Goal: Task Accomplishment & Management: Manage account settings

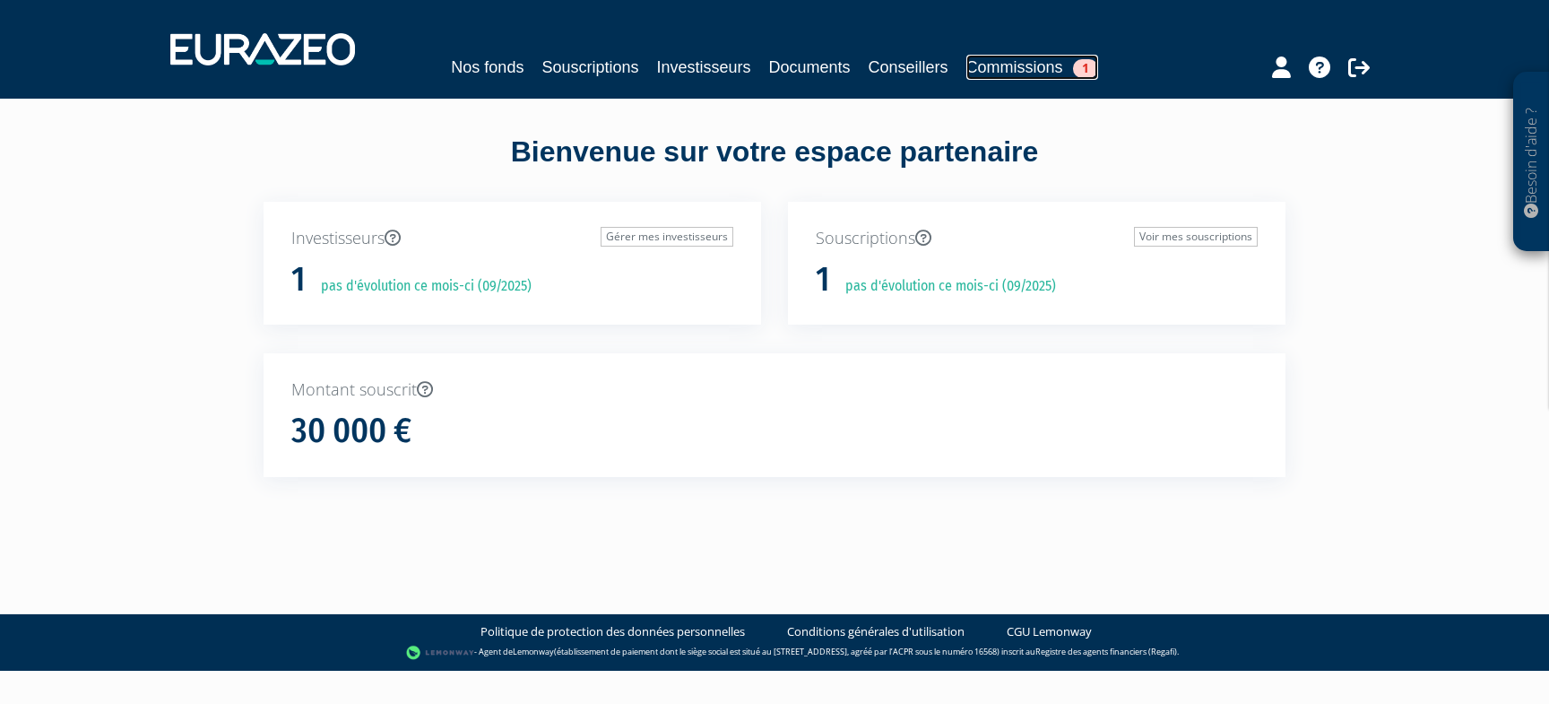
click at [1041, 64] on link "Commissions 1" at bounding box center [1032, 67] width 132 height 25
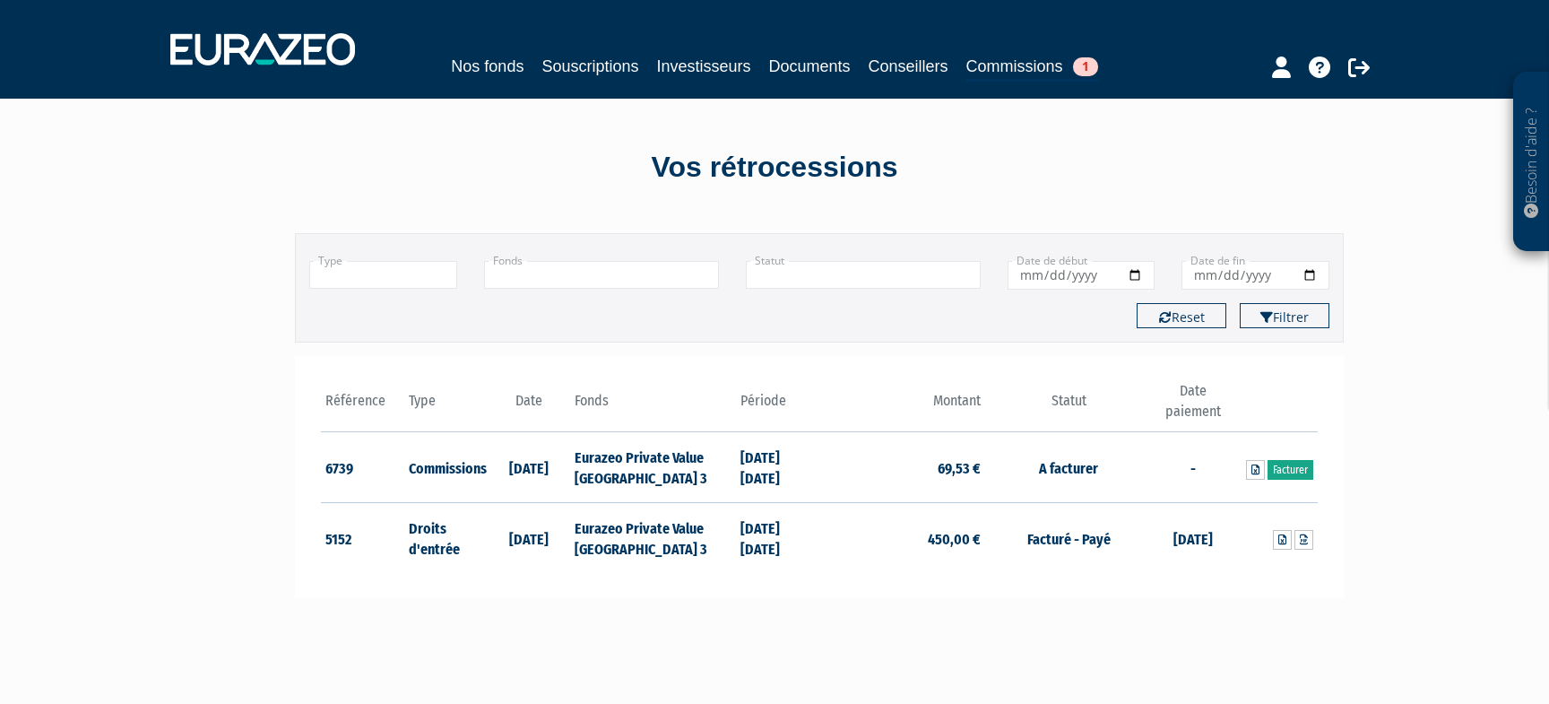
click at [1291, 467] on link "Facturer" at bounding box center [1290, 470] width 46 height 20
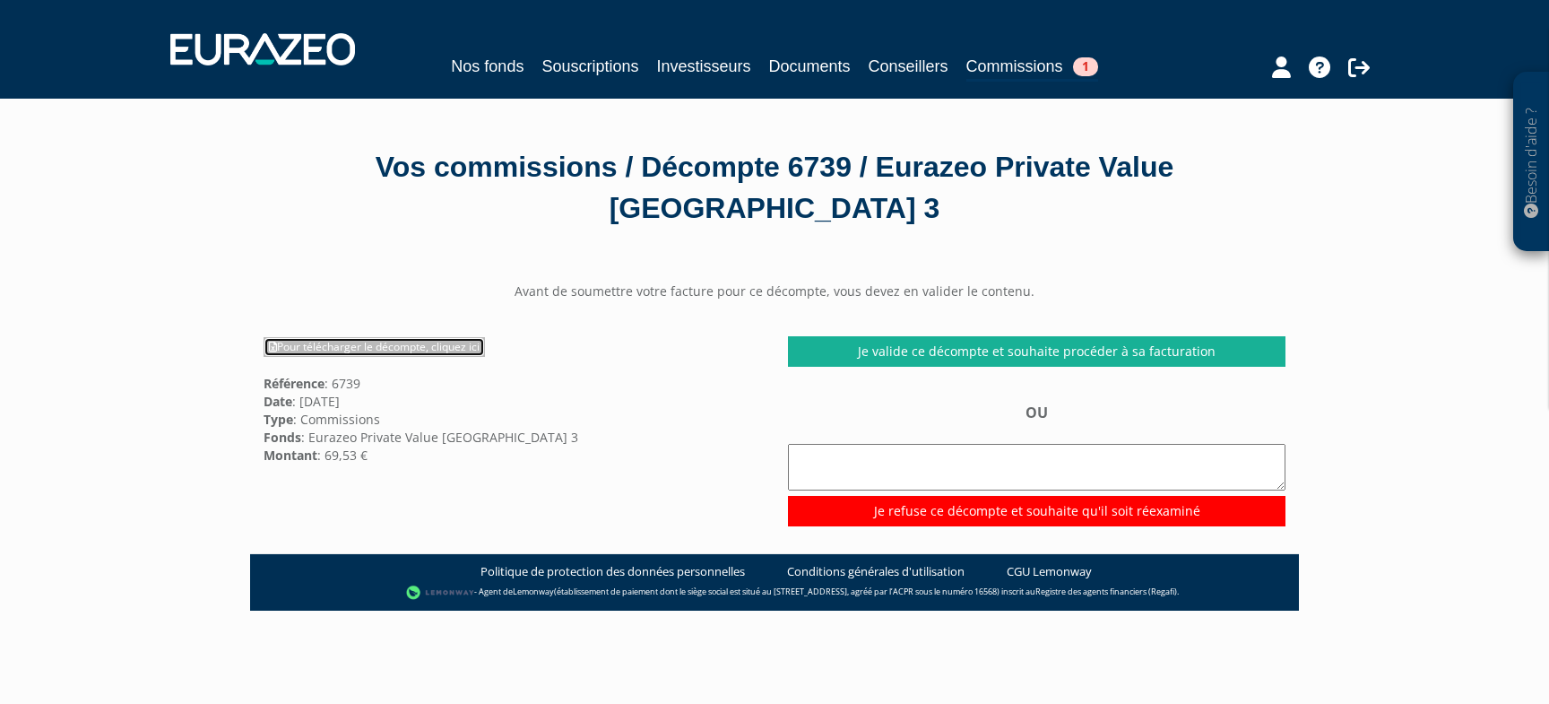
click at [361, 343] on link "Pour télécharger le décompte, cliquez ici" at bounding box center [373, 347] width 221 height 20
click at [866, 454] on textarea at bounding box center [1036, 467] width 497 height 47
click at [814, 472] on textarea "Bonjour," at bounding box center [1036, 467] width 497 height 47
click at [884, 461] on textarea "Bonjour," at bounding box center [1036, 467] width 497 height 47
paste textarea "28/03/2025 87 205,02 30 000,00 69,53 30/06/2025 94 0,00 0,00 0,00"
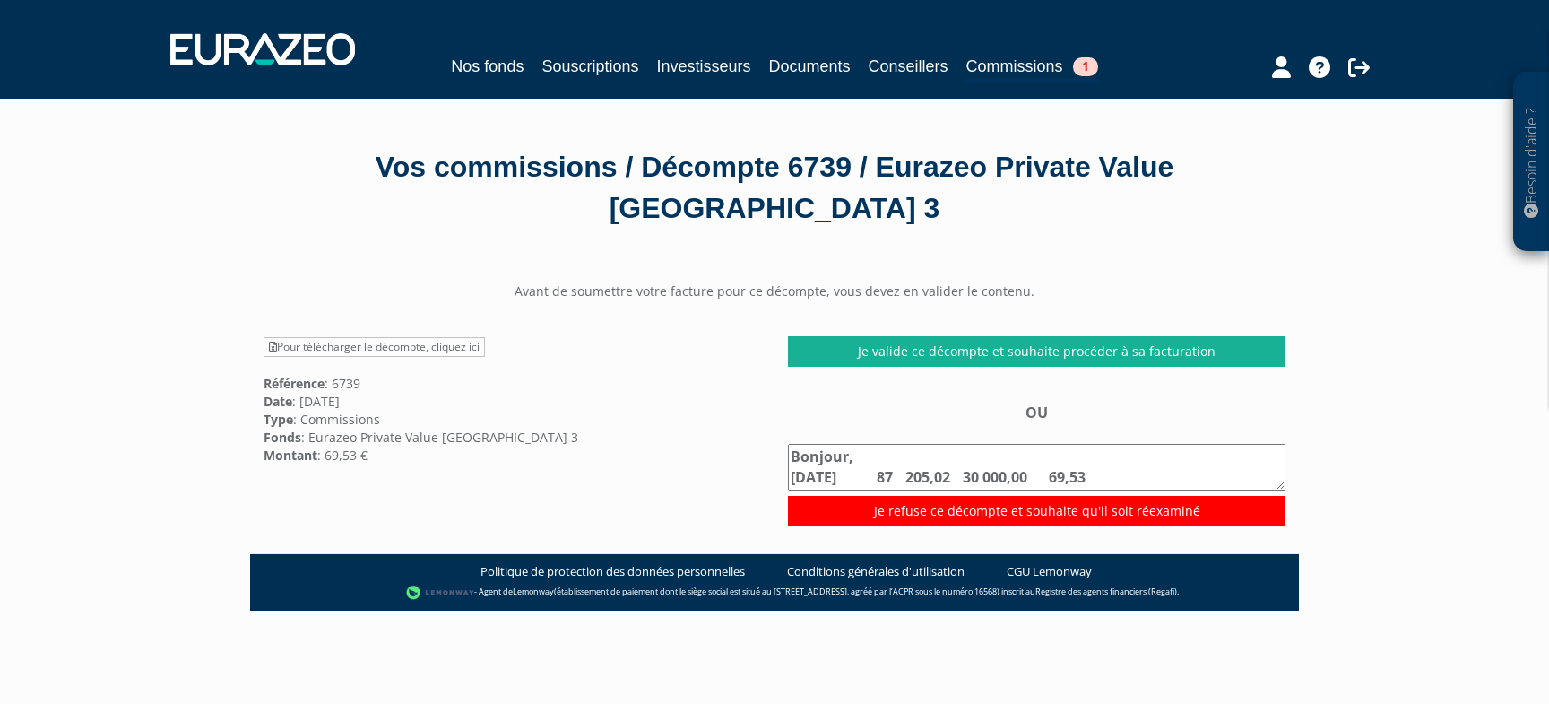
click at [931, 457] on textarea "Bonjour, 28/03/2025 87 205,02 30 000,00 69,53 30/06/2025 94 0,00 0,00 0,00" at bounding box center [1036, 467] width 497 height 47
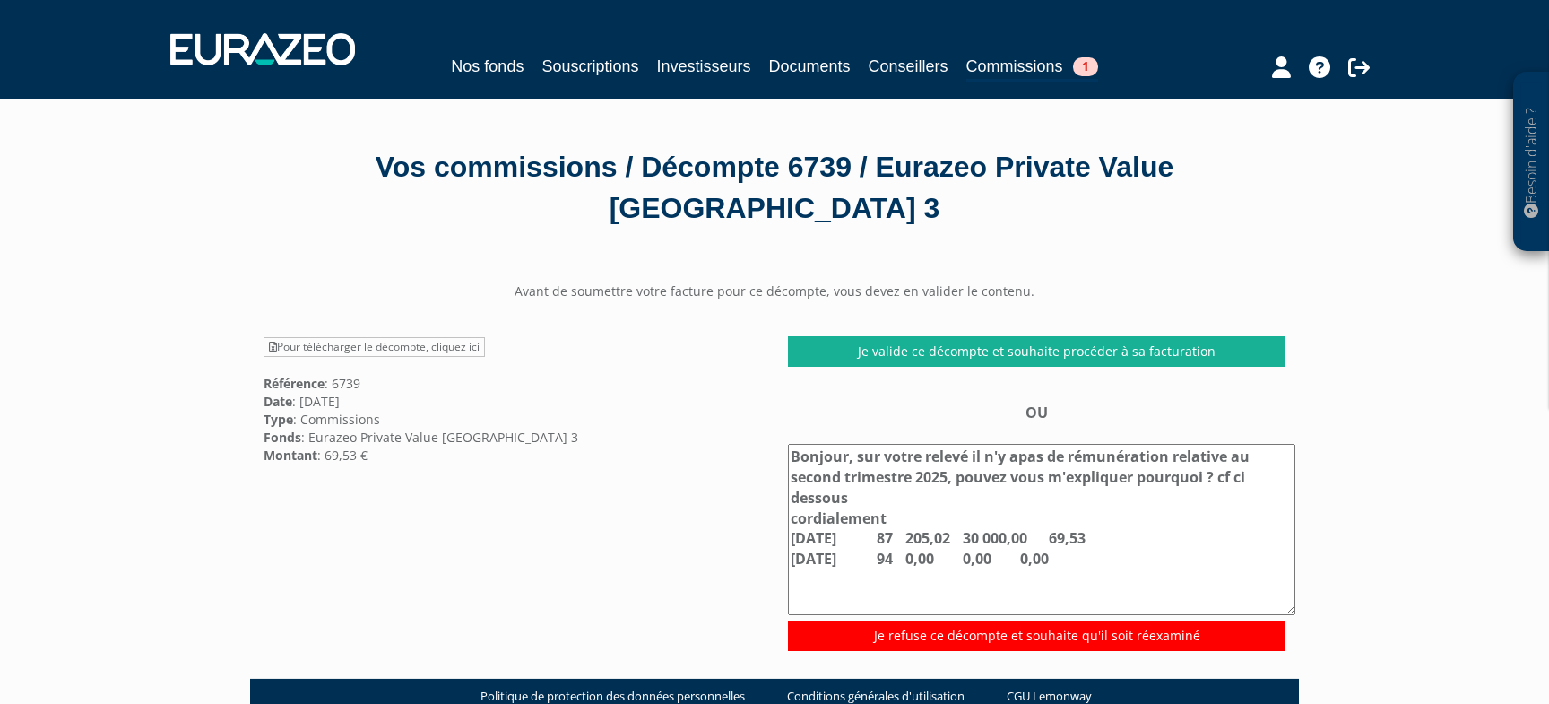
drag, startPoint x: 1281, startPoint y: 481, endPoint x: 1291, endPoint y: 602, distance: 121.4
click at [1291, 602] on textarea "Bonjour, sur votre relevé il n'y apas de rémunération relative au second trimes…" at bounding box center [1041, 529] width 507 height 171
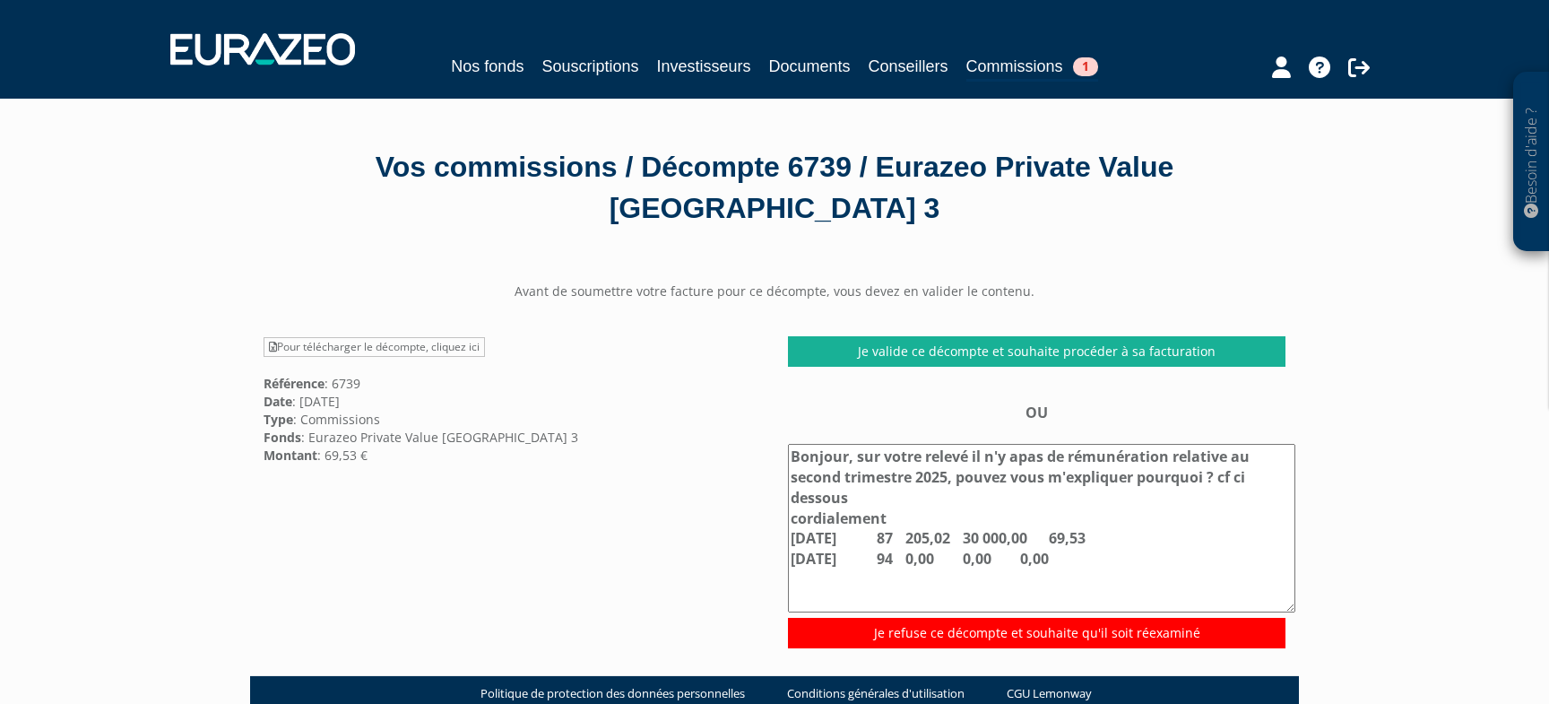
click at [1018, 456] on textarea "Bonjour, sur votre relevé il n'y apas de rémunération relative au second trimes…" at bounding box center [1041, 528] width 507 height 168
click at [1221, 476] on textarea "Bonjour, sur votre relevé il n'y a pas de rémunération relative au second trime…" at bounding box center [1041, 528] width 507 height 168
type textarea "Bonjour, sur votre relevé il n'y a pas de rémunération relative au second trime…"
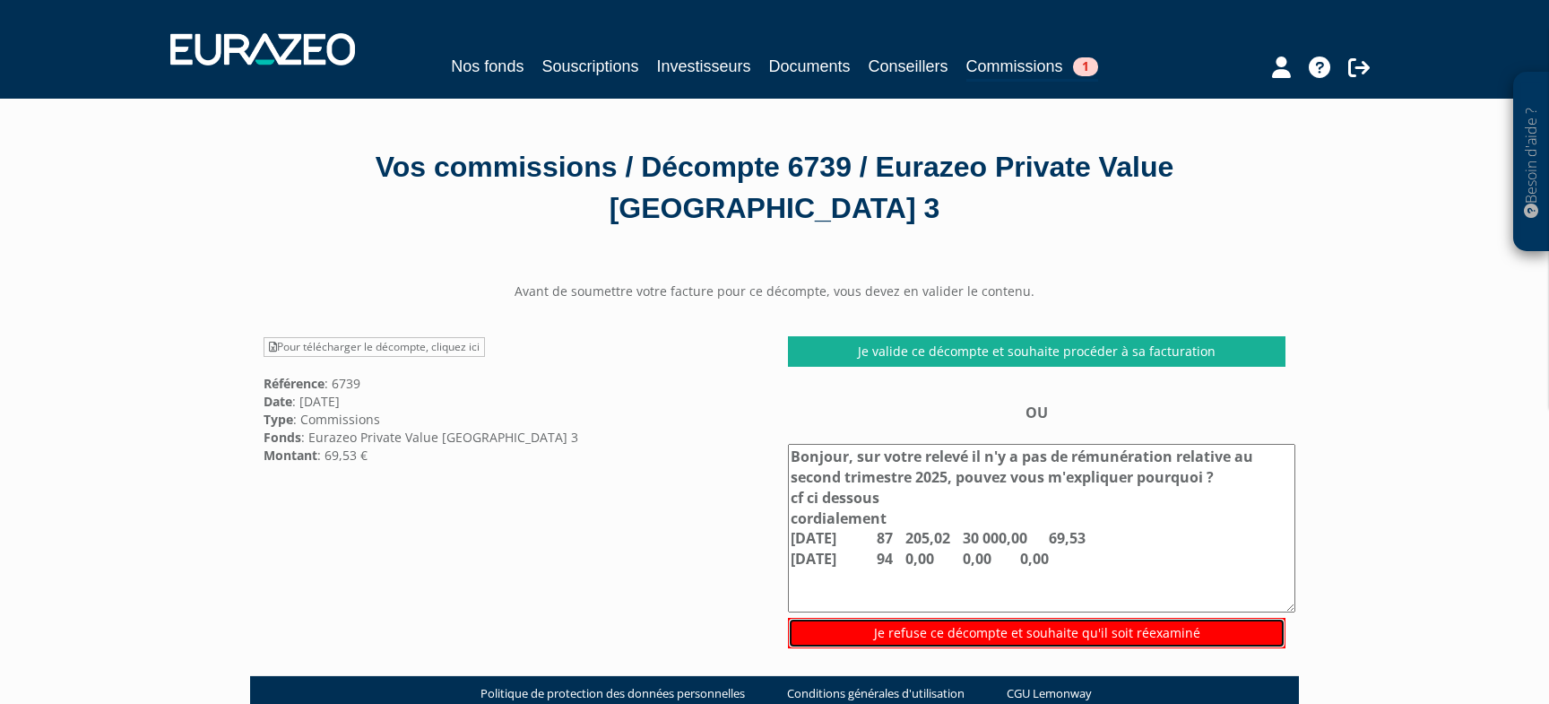
click at [1075, 624] on input "Je refuse ce décompte et souhaite qu'il soit réexaminé" at bounding box center [1036, 633] width 497 height 30
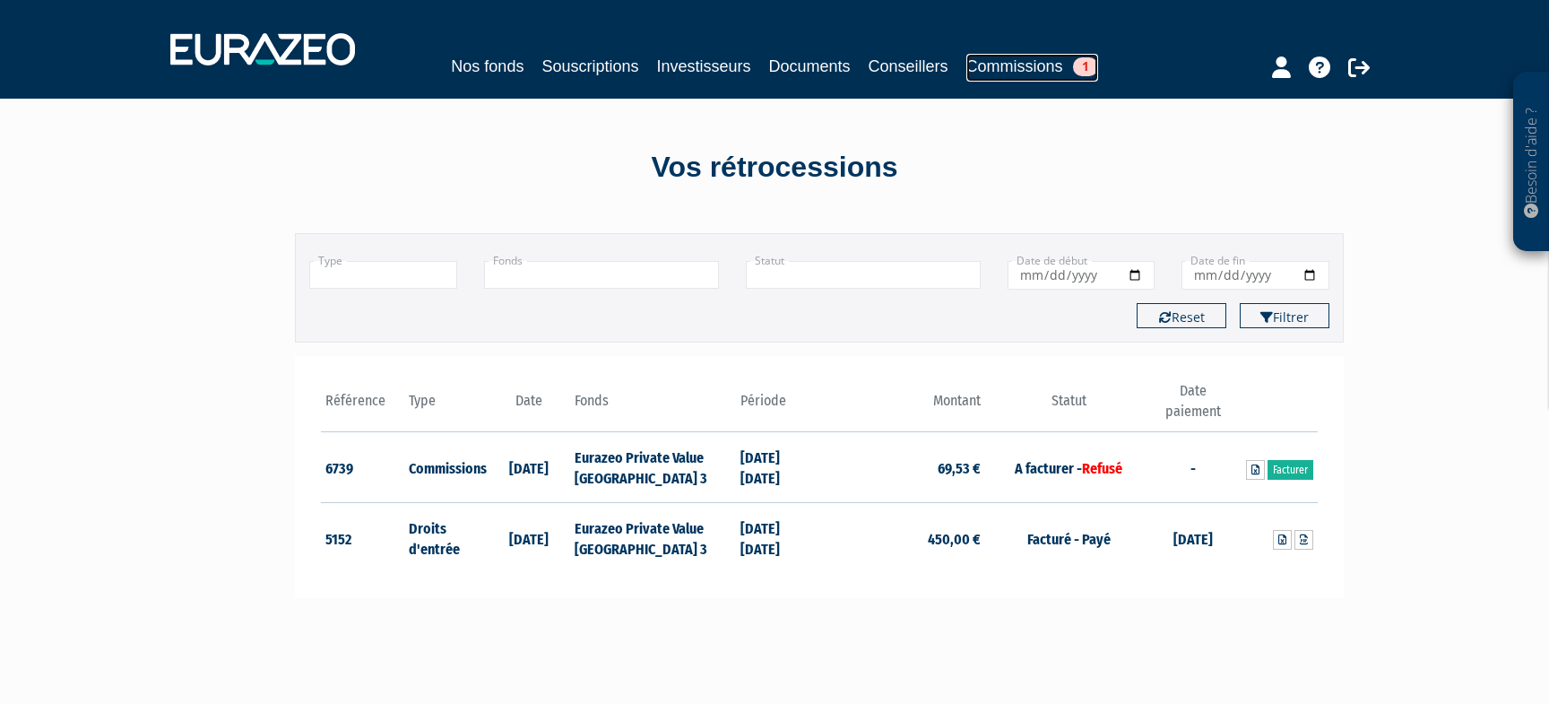
click at [1088, 61] on span "1" at bounding box center [1085, 66] width 25 height 19
